Goal: Navigation & Orientation: Find specific page/section

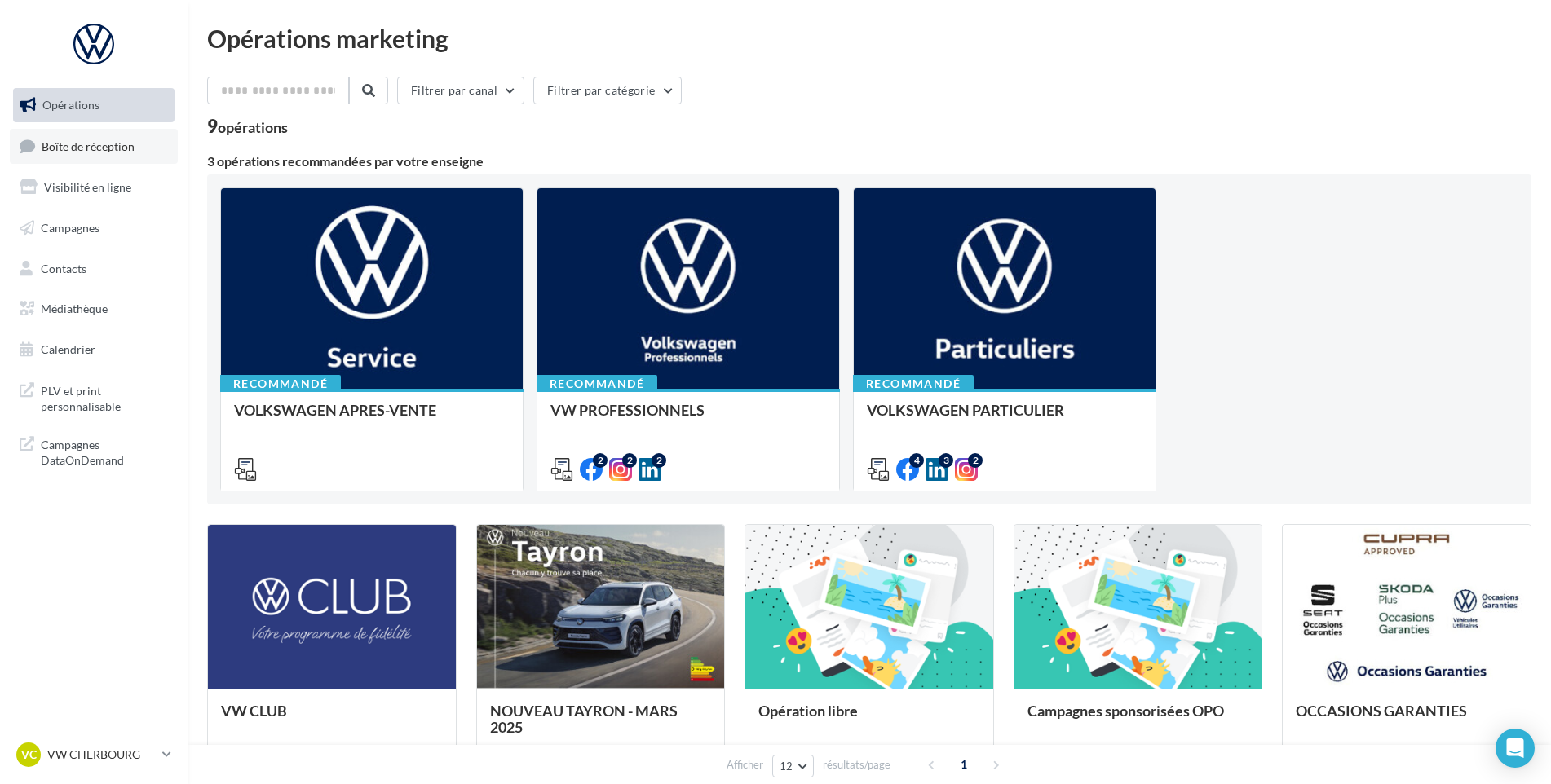
click at [102, 155] on link "Boîte de réception" at bounding box center [94, 146] width 168 height 35
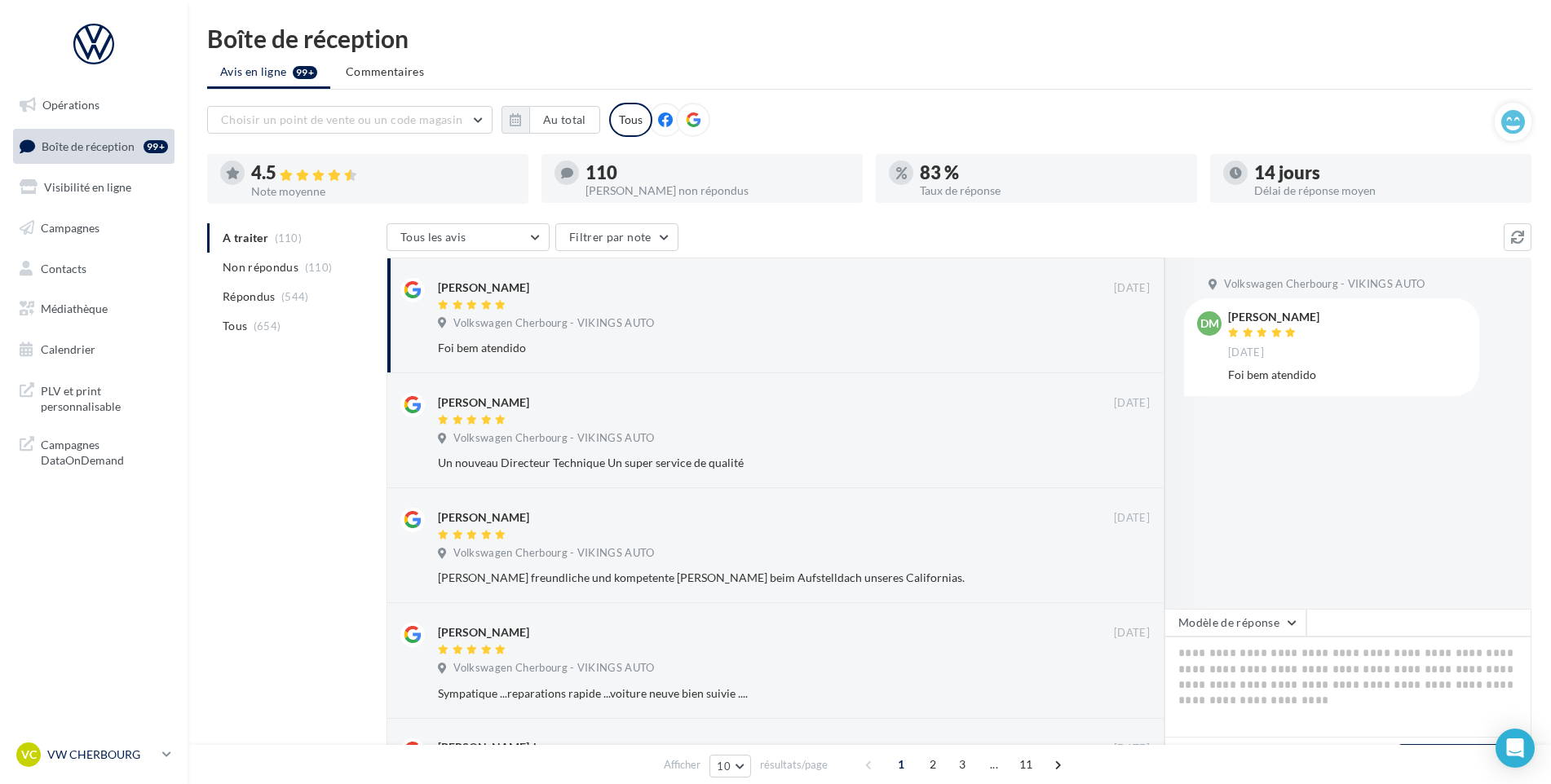
click at [120, 751] on p "VW CHERBOURG" at bounding box center [101, 755] width 109 height 16
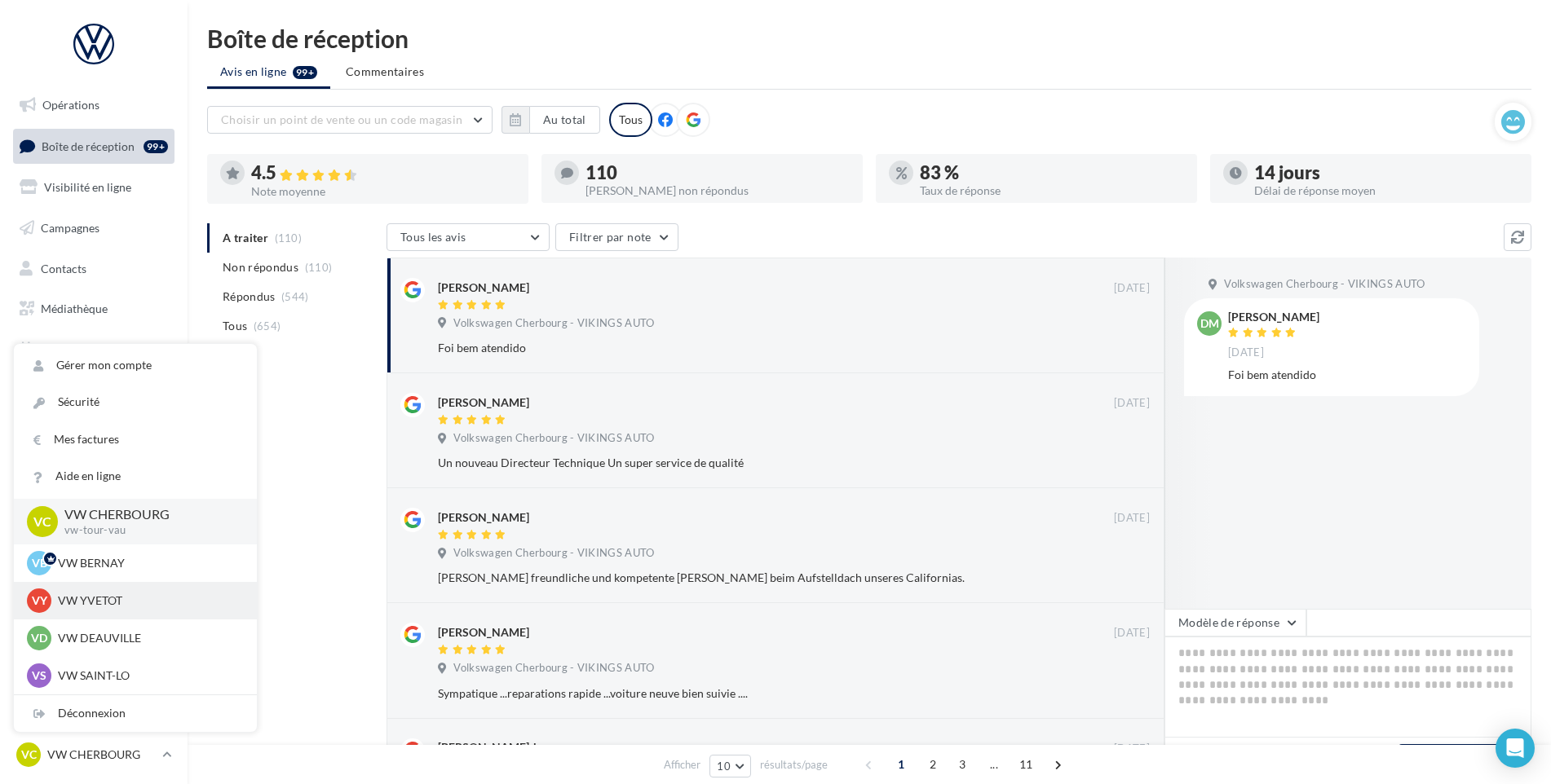
scroll to position [408, 0]
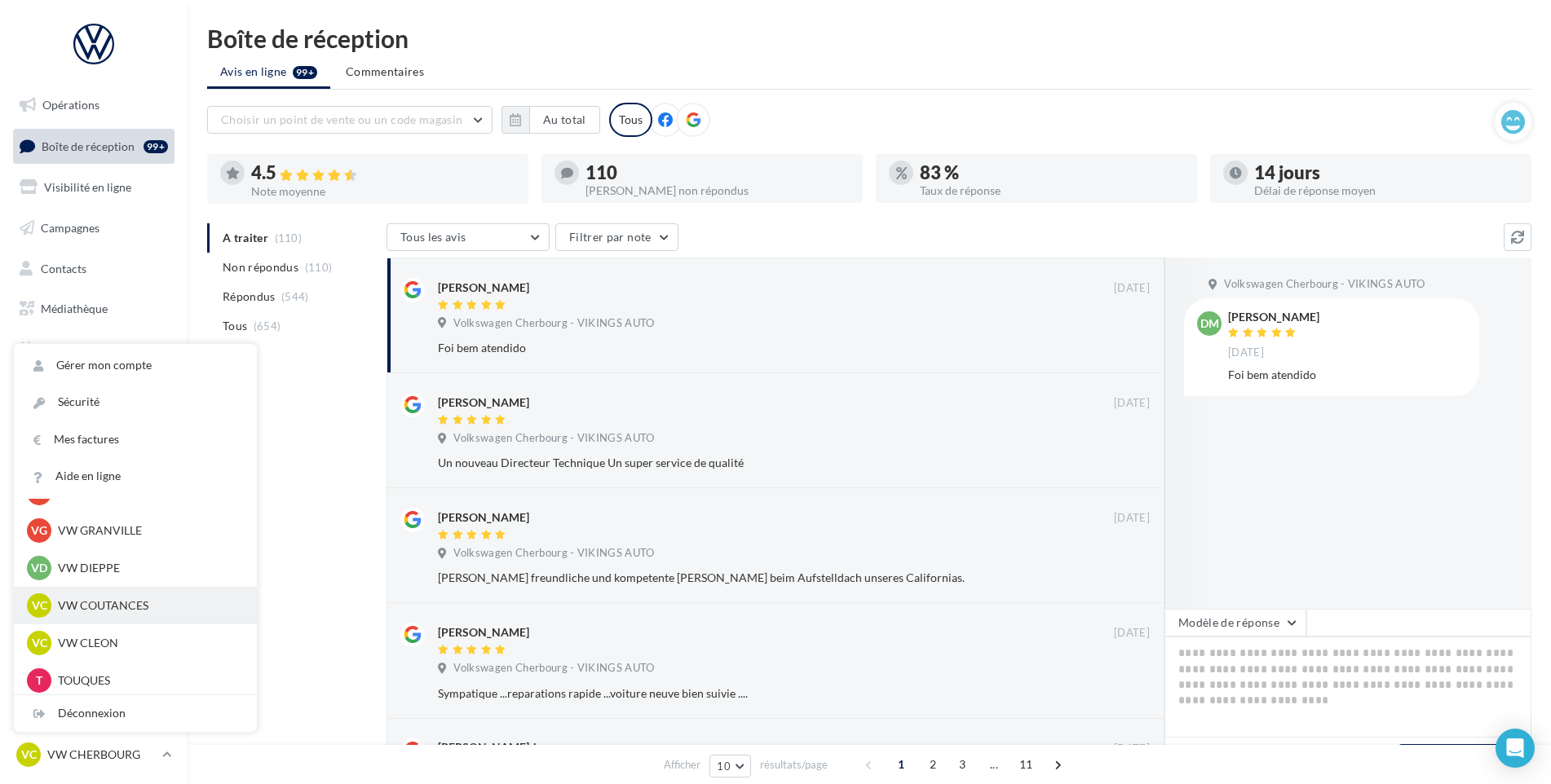
click at [87, 612] on p "VW COUTANCES" at bounding box center [148, 605] width 180 height 16
